Goal: Check status: Check status

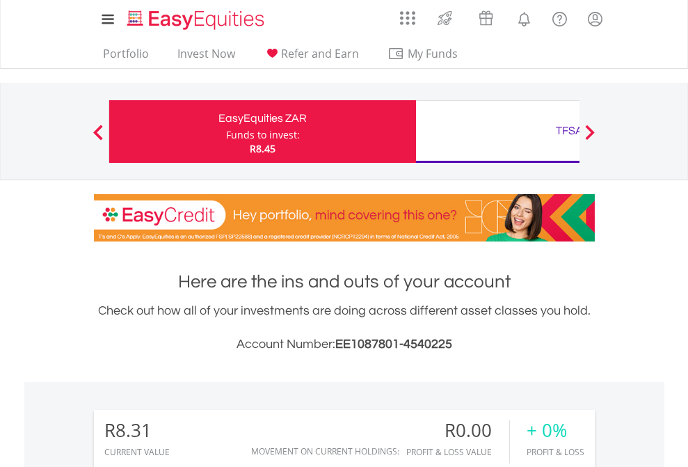
scroll to position [134, 218]
click at [226, 131] on div "Funds to invest:" at bounding box center [263, 135] width 74 height 14
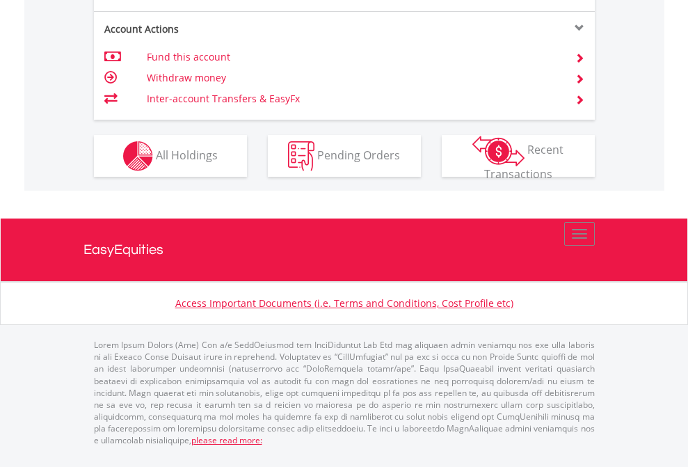
scroll to position [1305, 0]
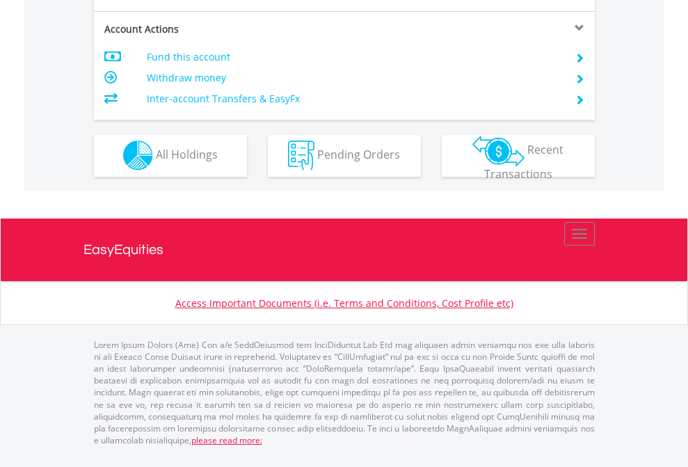
scroll to position [1301, 0]
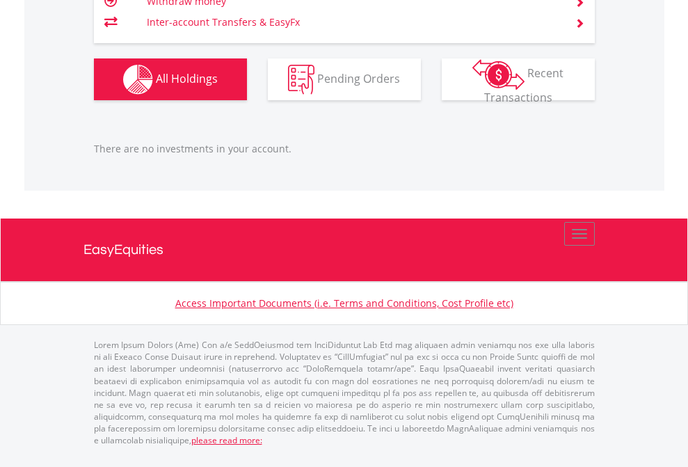
scroll to position [1382, 0]
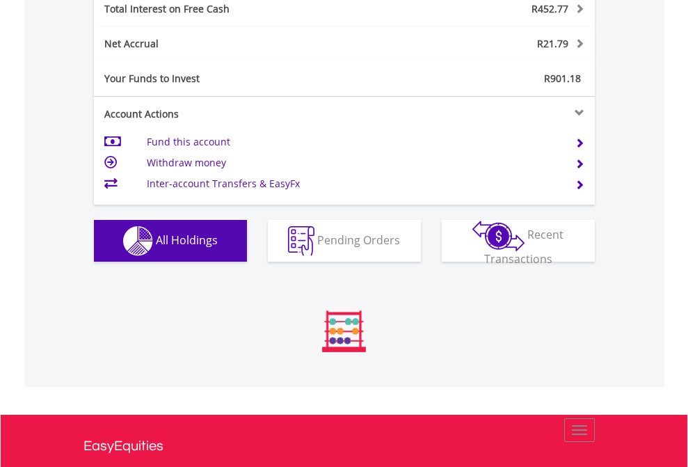
scroll to position [134, 218]
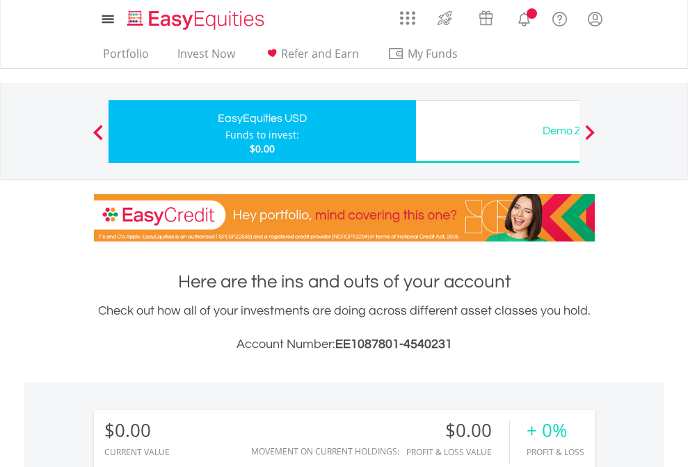
scroll to position [134, 218]
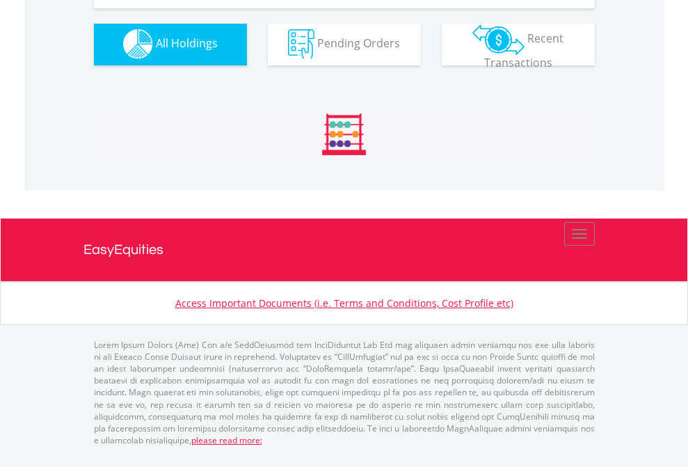
scroll to position [1377, 0]
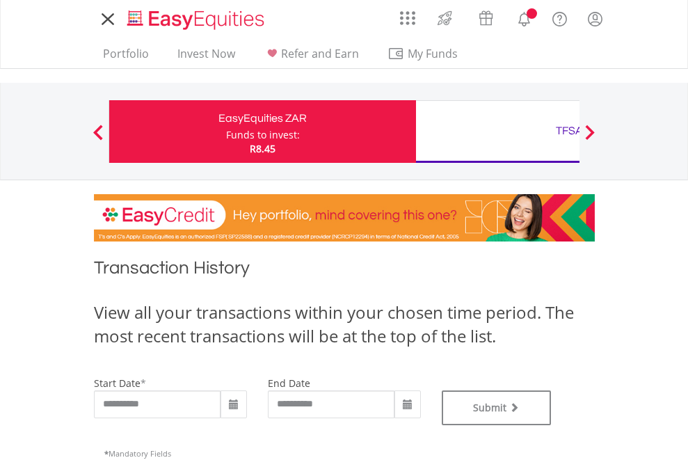
type input "**********"
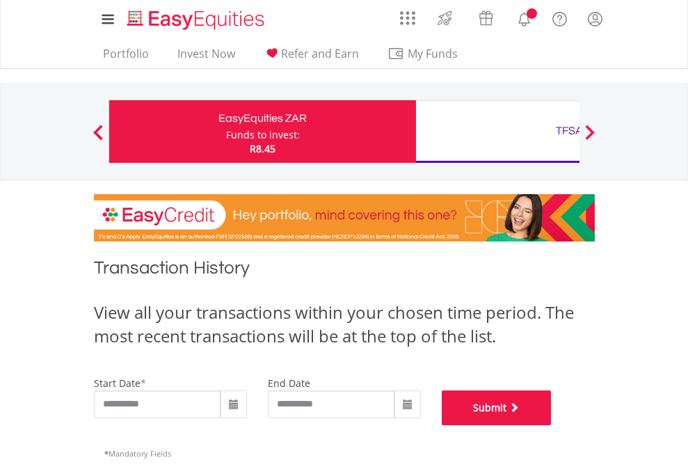
click at [552, 425] on button "Submit" at bounding box center [497, 407] width 110 height 35
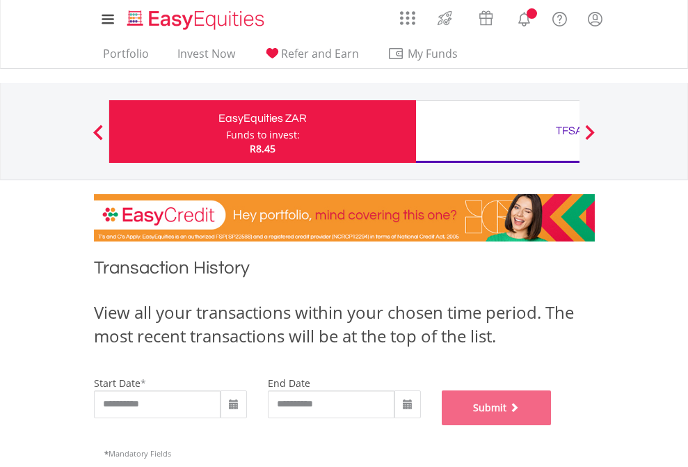
scroll to position [564, 0]
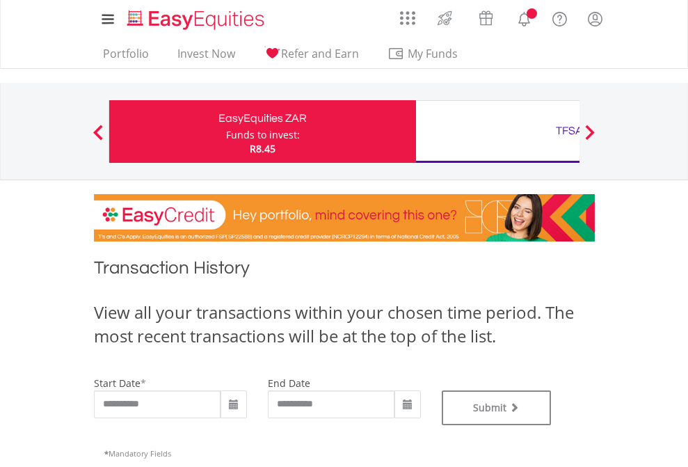
click at [497, 131] on div "TFSA" at bounding box center [569, 130] width 290 height 19
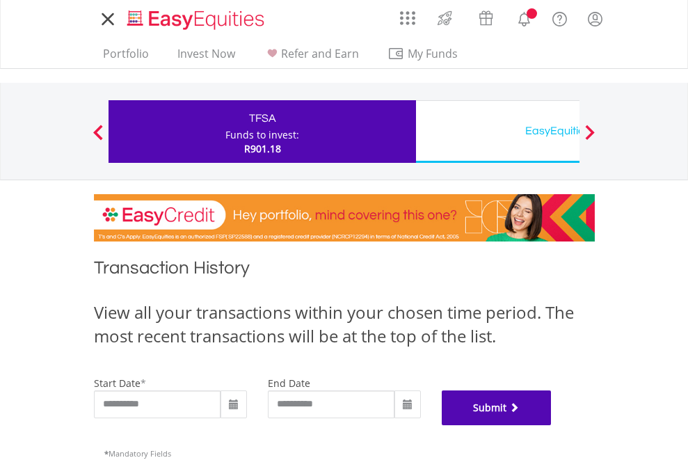
click at [552, 425] on button "Submit" at bounding box center [497, 407] width 110 height 35
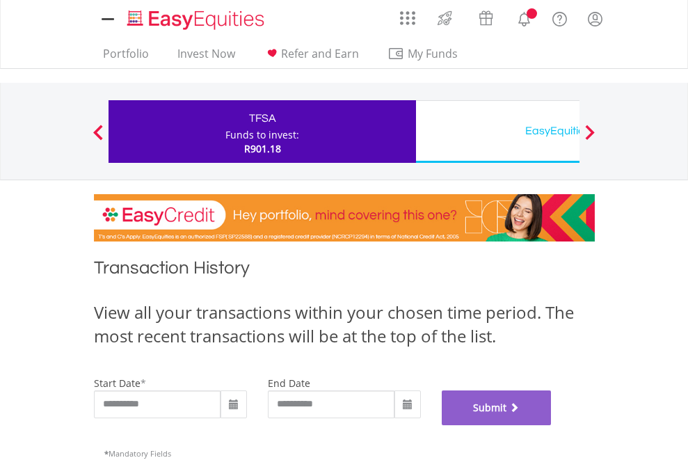
scroll to position [564, 0]
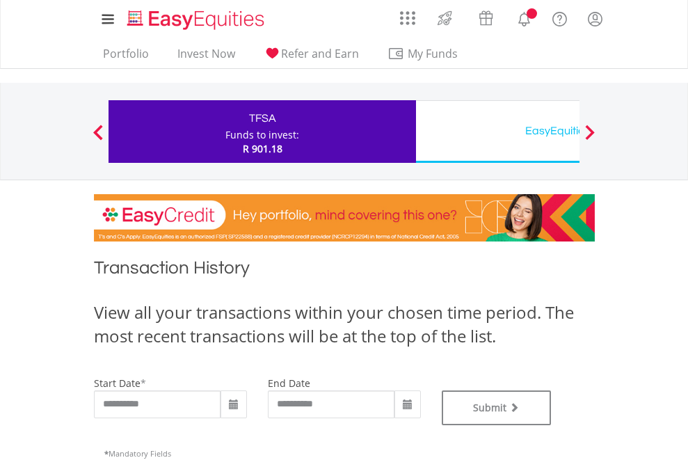
click at [497, 131] on div "EasyEquities USD" at bounding box center [569, 130] width 290 height 19
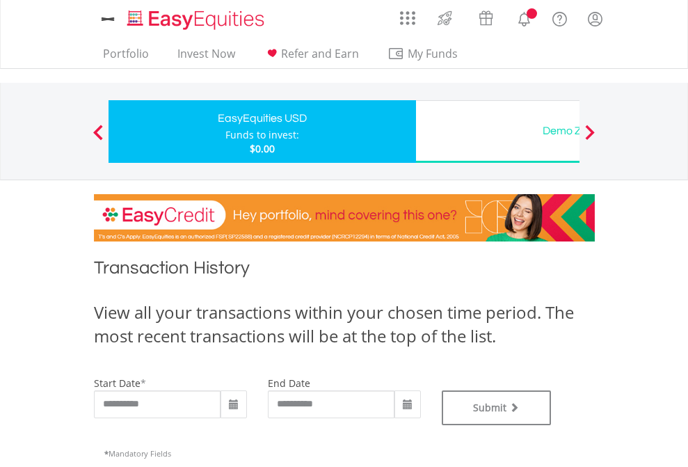
type input "**********"
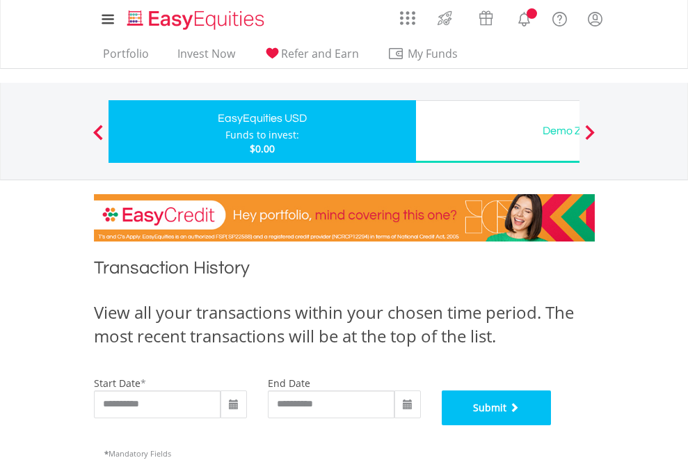
click at [552, 425] on button "Submit" at bounding box center [497, 407] width 110 height 35
